Goal: Information Seeking & Learning: Learn about a topic

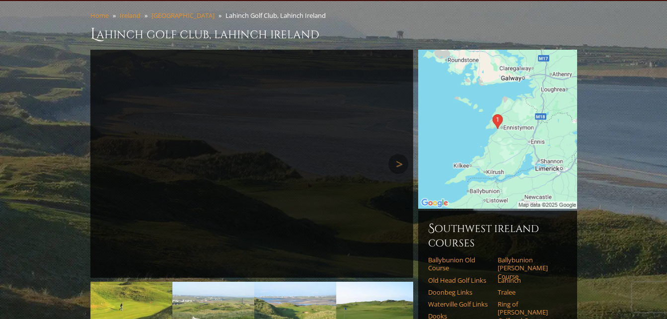
scroll to position [99, 0]
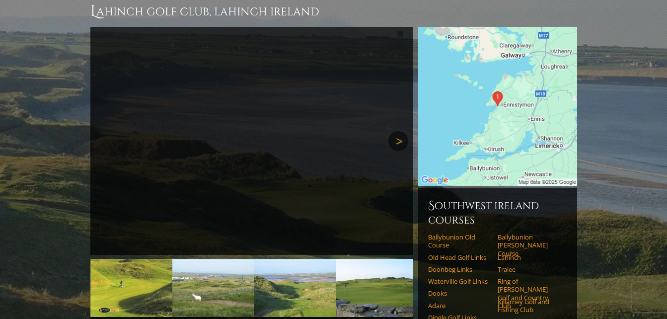
click at [398, 131] on link "Next" at bounding box center [399, 141] width 20 height 20
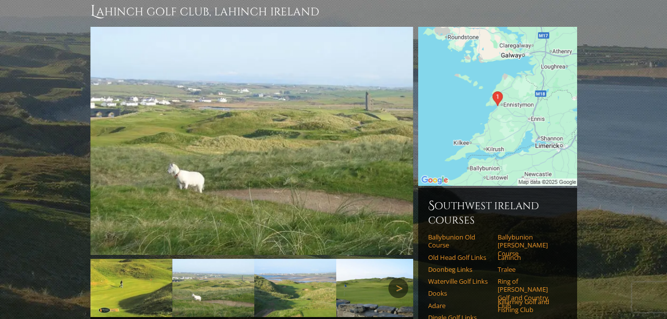
click at [395, 278] on link "Next" at bounding box center [399, 288] width 20 height 20
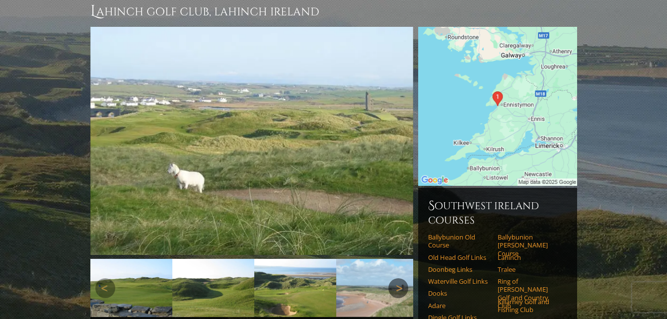
click at [395, 278] on link "Next" at bounding box center [399, 288] width 20 height 20
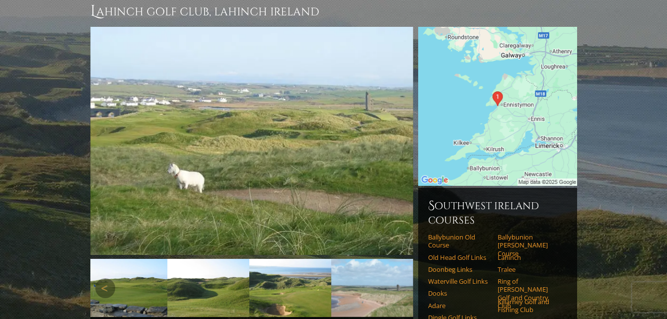
click at [395, 278] on link "Next" at bounding box center [399, 288] width 20 height 20
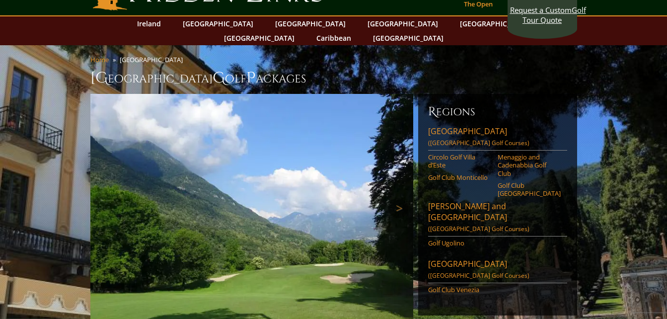
scroll to position [50, 0]
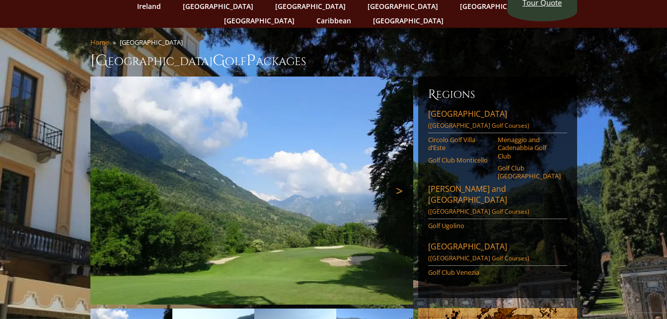
click at [399, 181] on link "Next" at bounding box center [399, 191] width 20 height 20
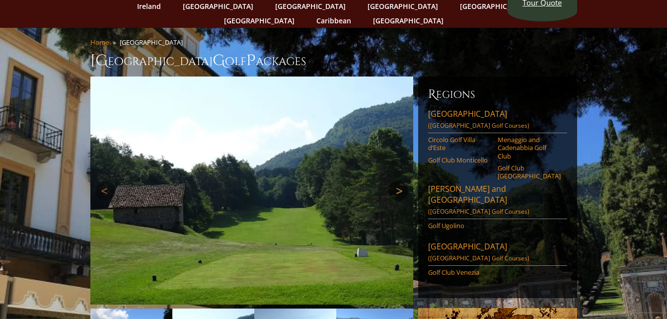
click at [399, 181] on link "Next" at bounding box center [399, 191] width 20 height 20
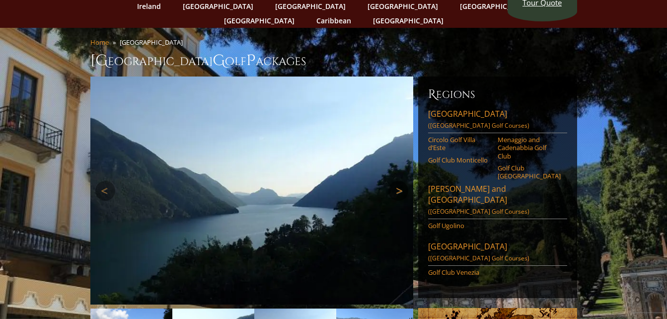
click at [399, 181] on link "Next" at bounding box center [399, 191] width 20 height 20
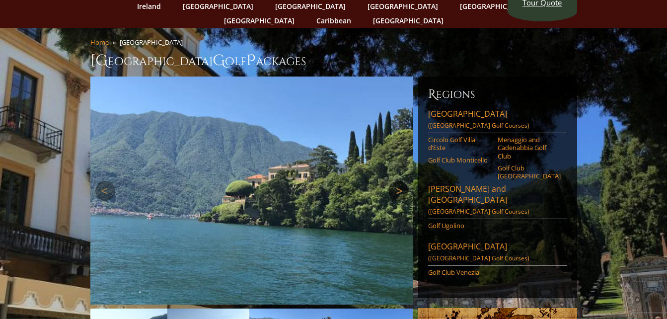
click at [399, 181] on link "Next" at bounding box center [399, 191] width 20 height 20
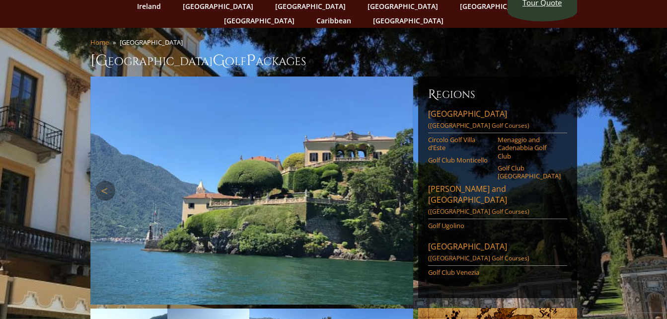
click at [399, 181] on link "Next" at bounding box center [399, 191] width 20 height 20
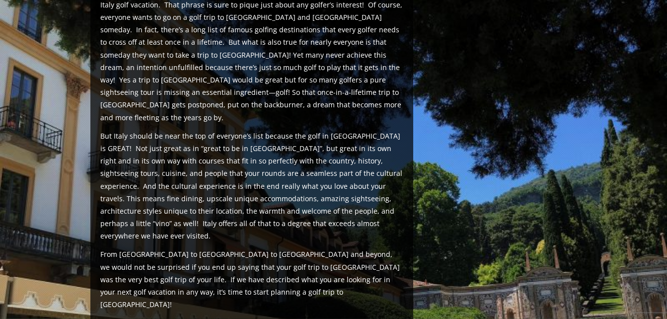
scroll to position [497, 0]
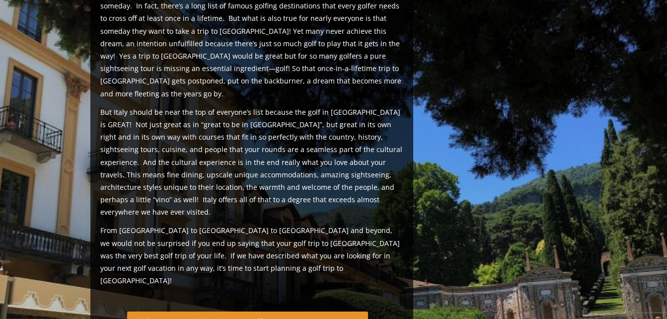
click at [248, 312] on link "Click Here to Begin Planning Your Golf Tour in [GEOGRAPHIC_DATA]" at bounding box center [247, 321] width 241 height 19
